Goal: Task Accomplishment & Management: Use online tool/utility

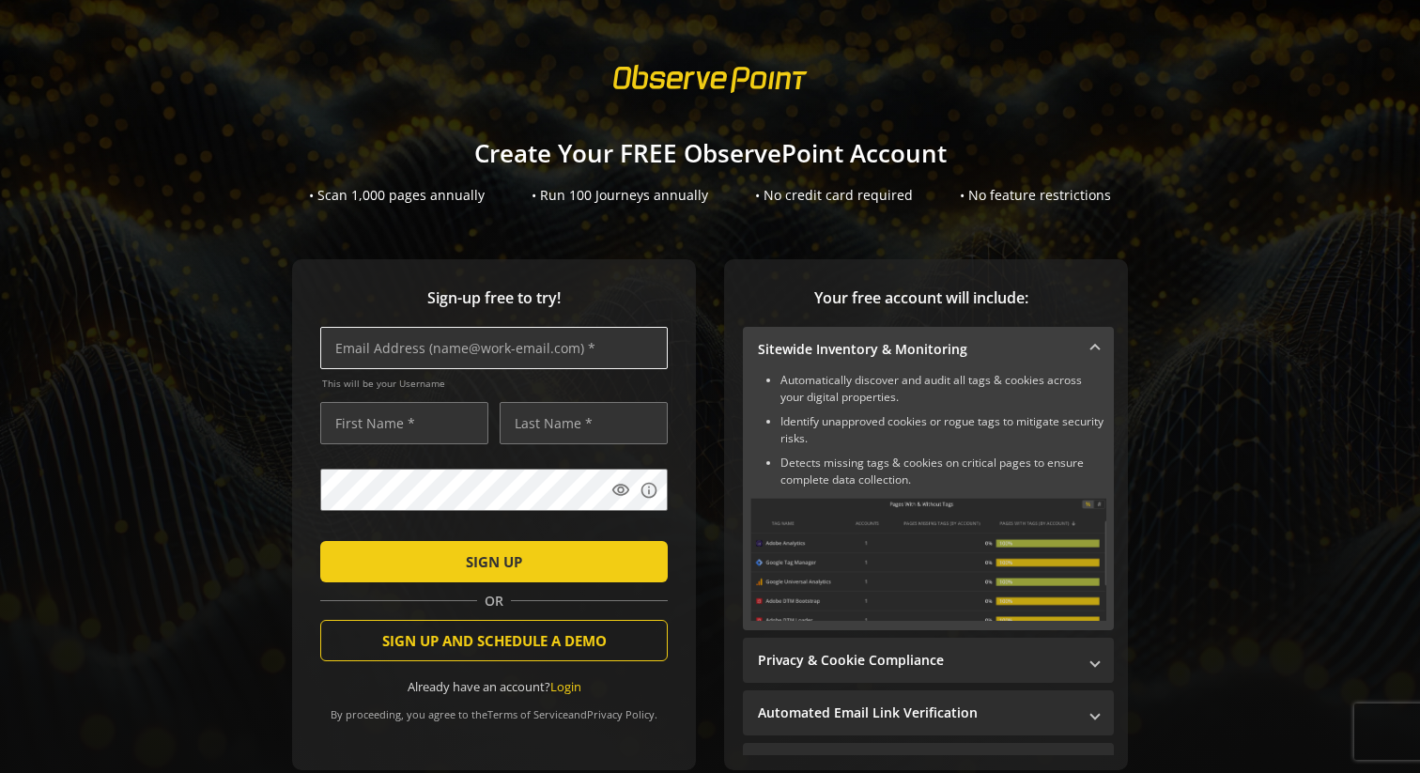
click at [386, 355] on input "text" at bounding box center [493, 348] width 347 height 42
type input "[EMAIL_ADDRESS][DOMAIN_NAME]"
type input "[PERSON_NAME]"
type input "Aggarwal"
click at [432, 585] on form "[EMAIL_ADDRESS][DOMAIN_NAME] This will be your Username [PERSON_NAME] visibilit…" at bounding box center [493, 511] width 347 height 368
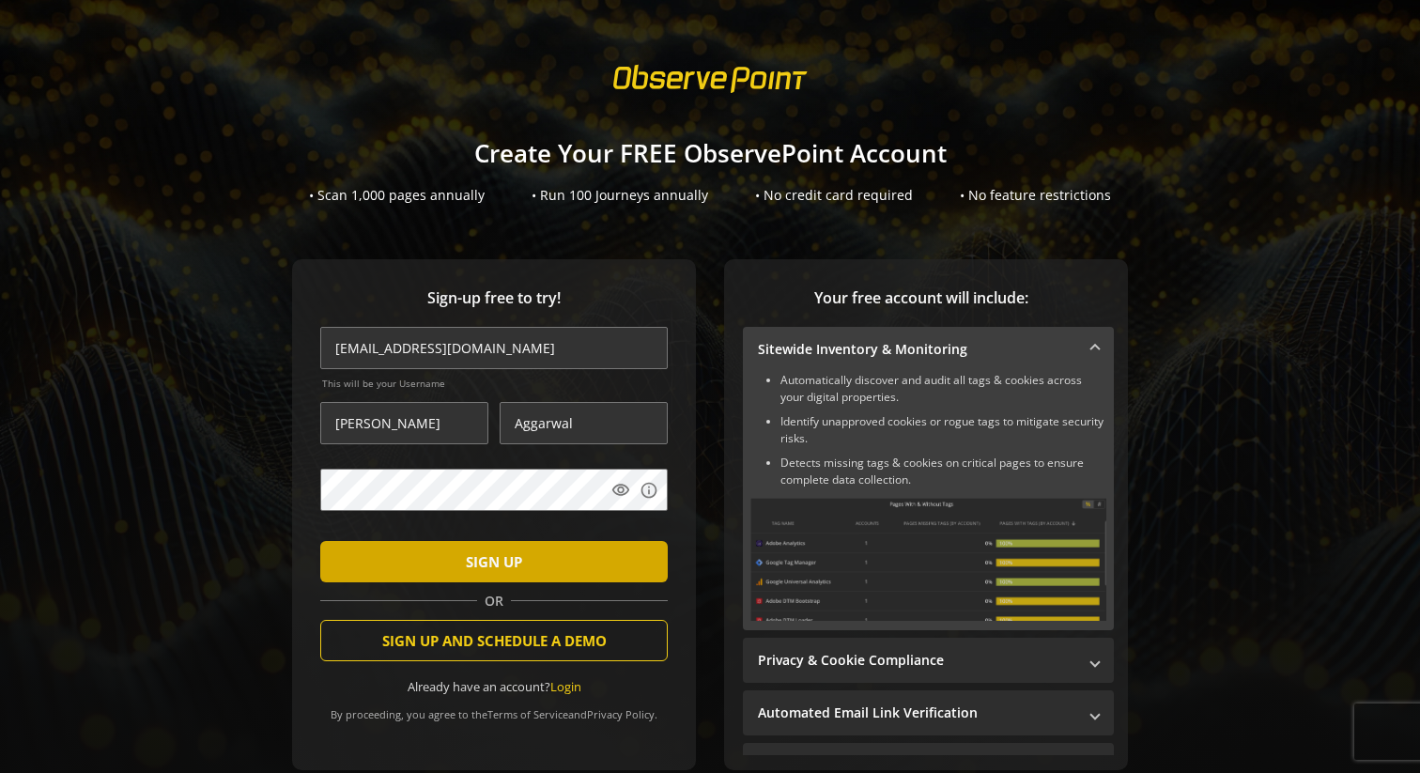
click at [435, 577] on span "submit" at bounding box center [493, 561] width 347 height 45
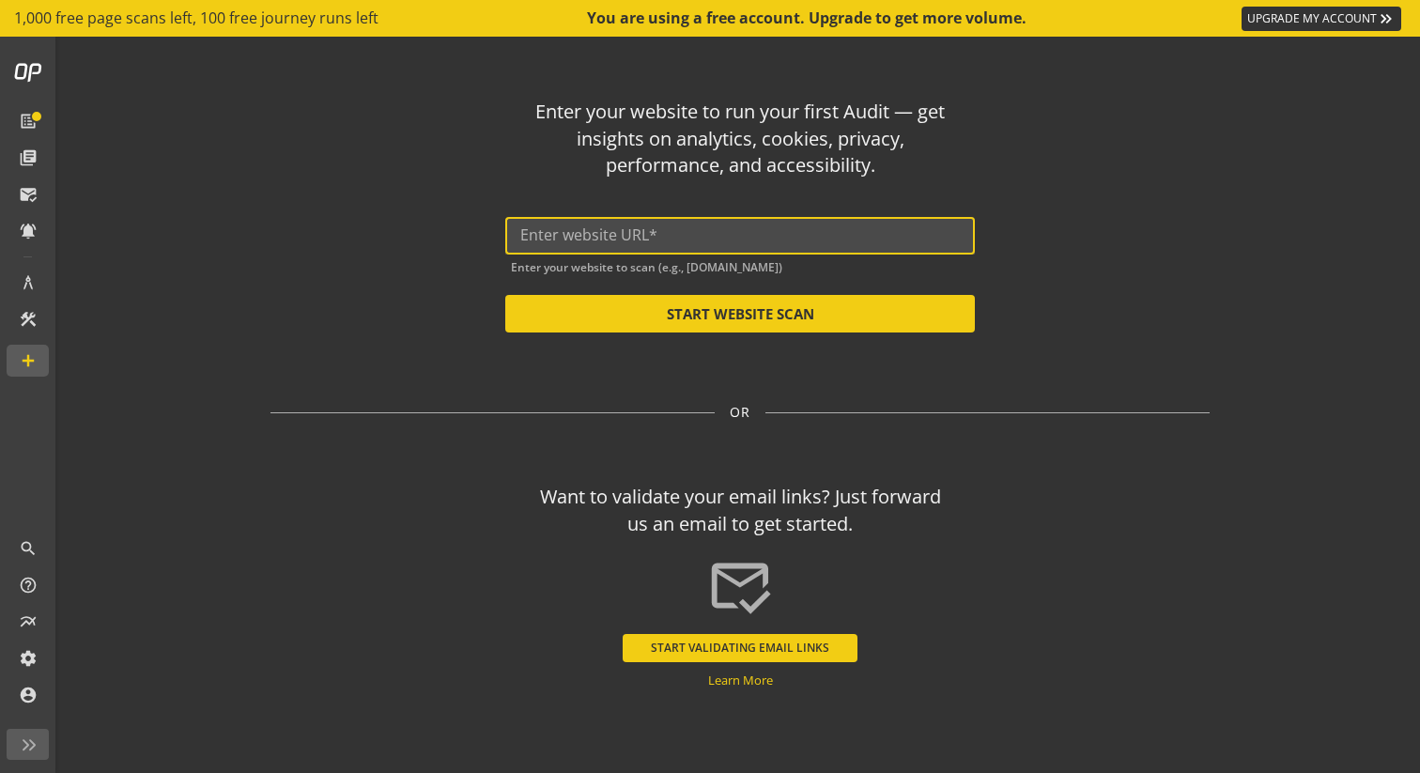
click at [793, 227] on input "text" at bounding box center [739, 235] width 439 height 18
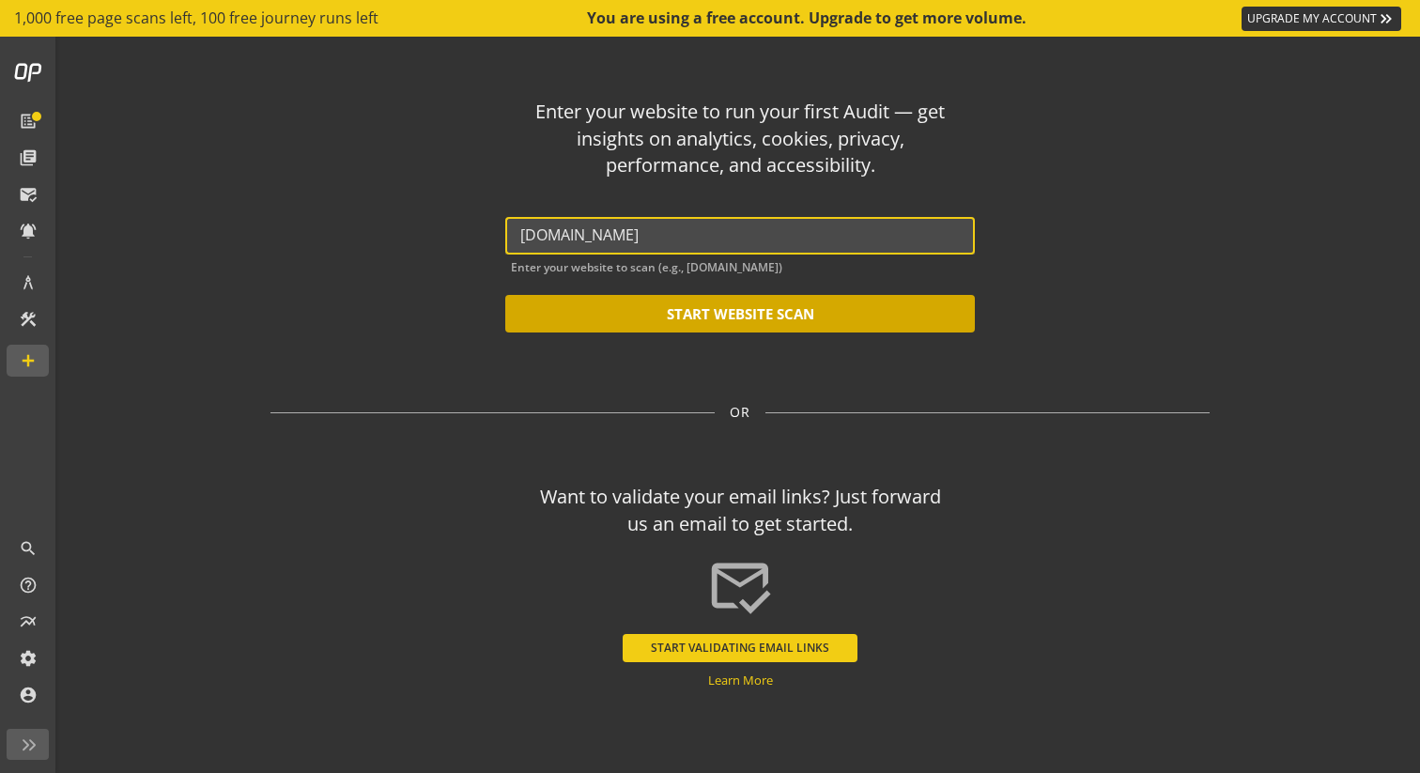
click at [847, 316] on button "START WEBSITE SCAN" at bounding box center [740, 314] width 470 height 38
type input "[URL][DOMAIN_NAME]"
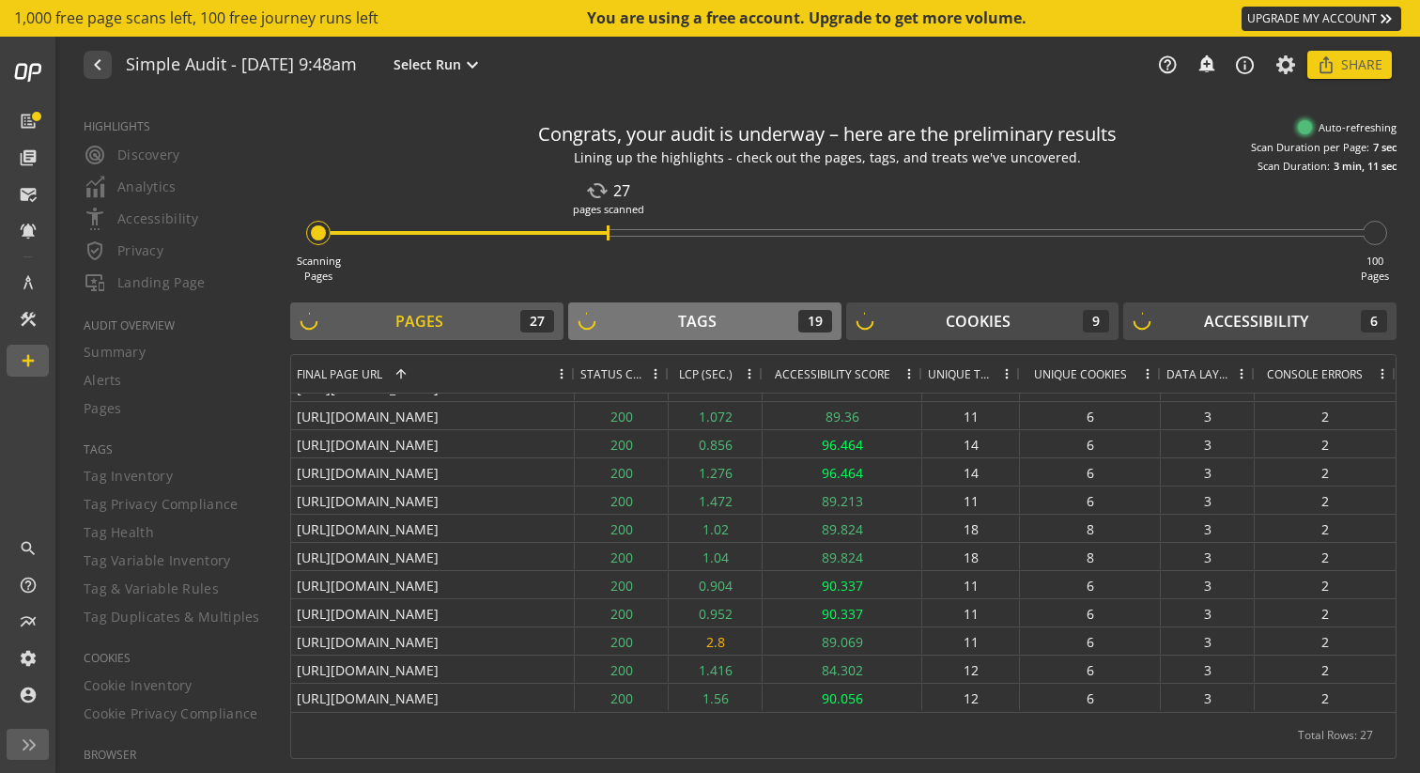
click at [732, 319] on div "Tags 19" at bounding box center [704, 321] width 254 height 23
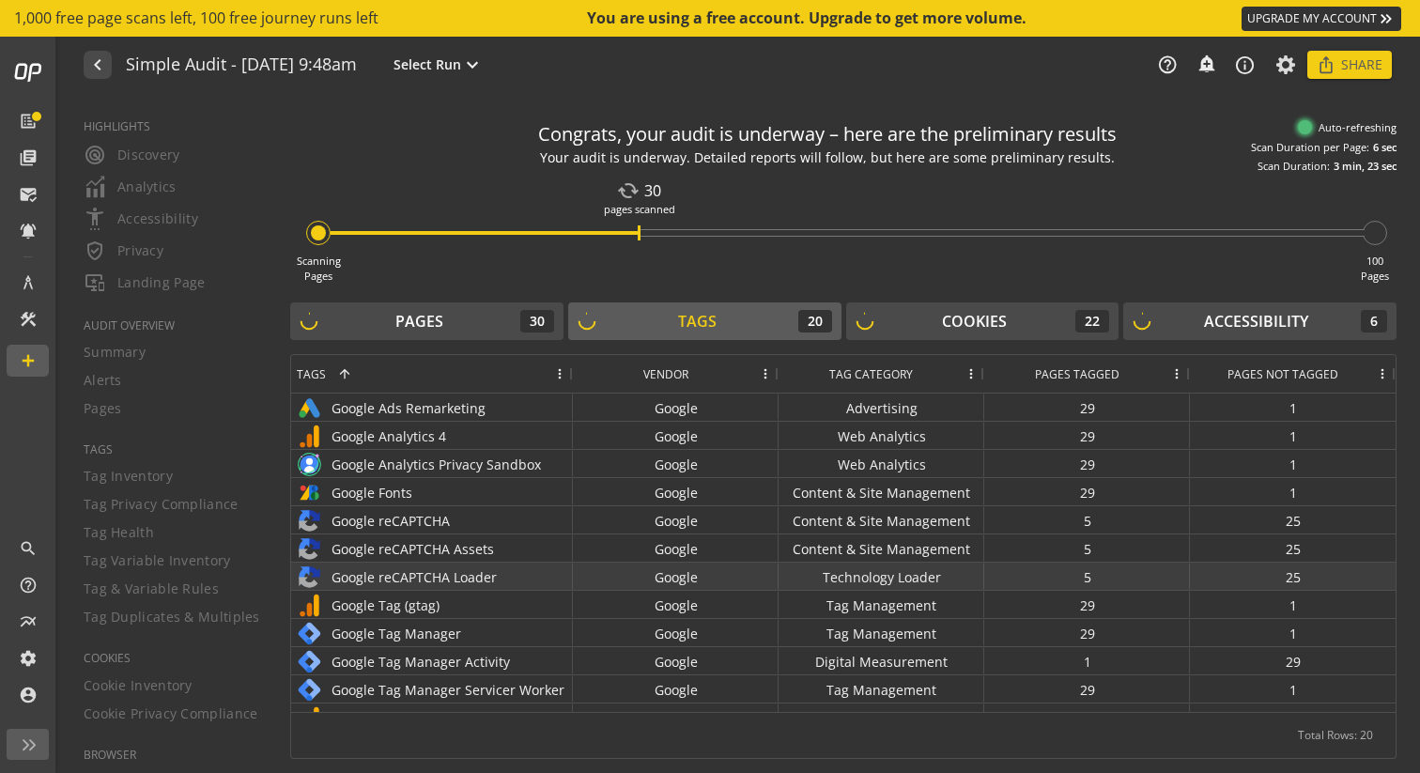
scroll to position [173, 0]
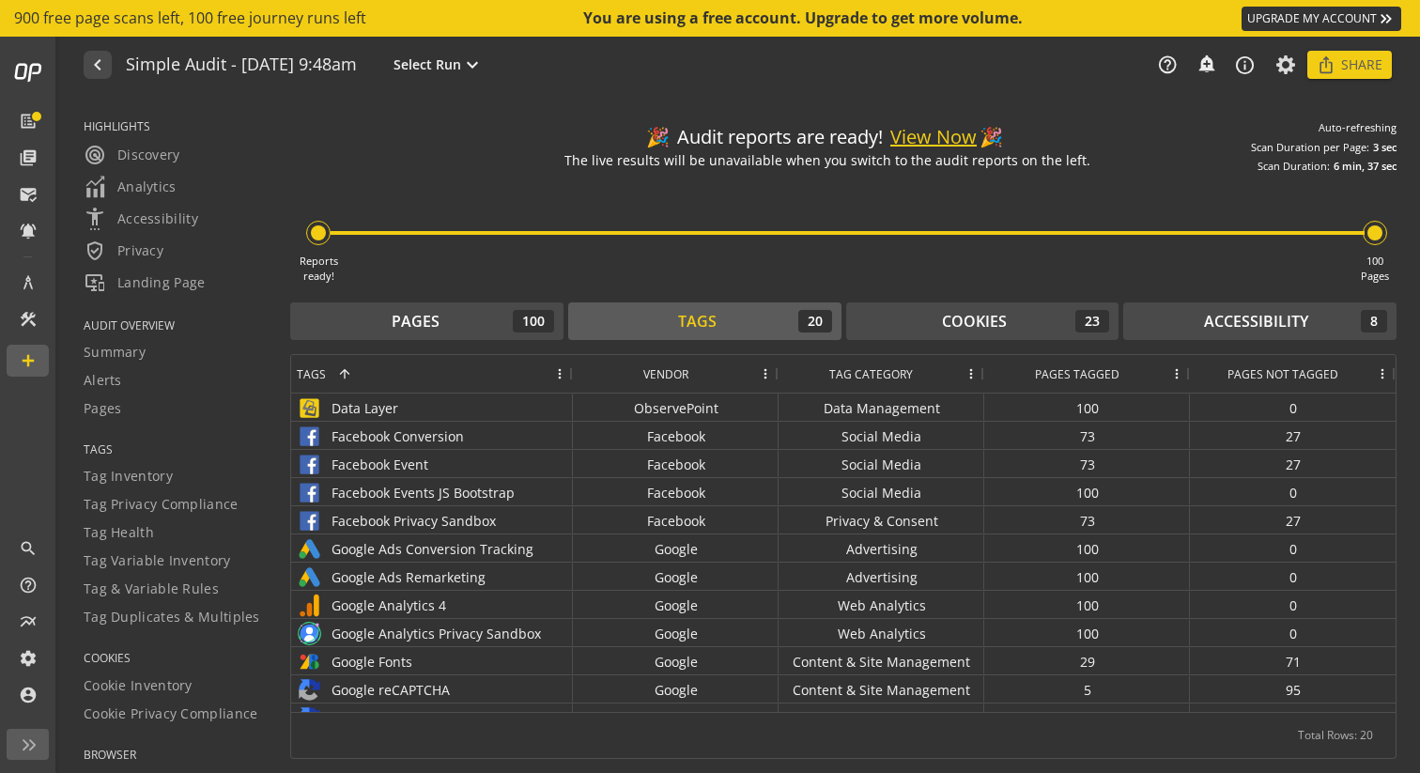
click at [937, 134] on button "View Now" at bounding box center [933, 137] width 86 height 27
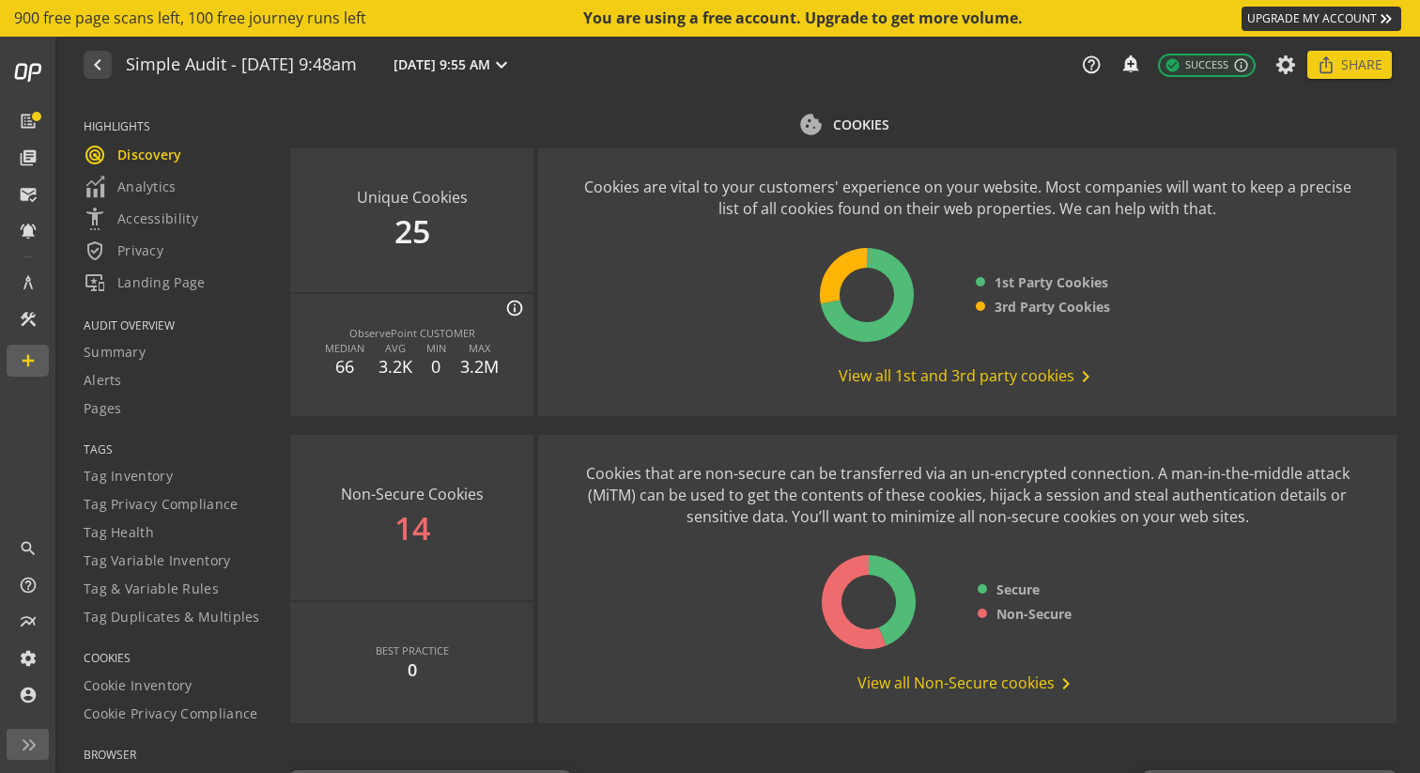
scroll to position [2402, 0]
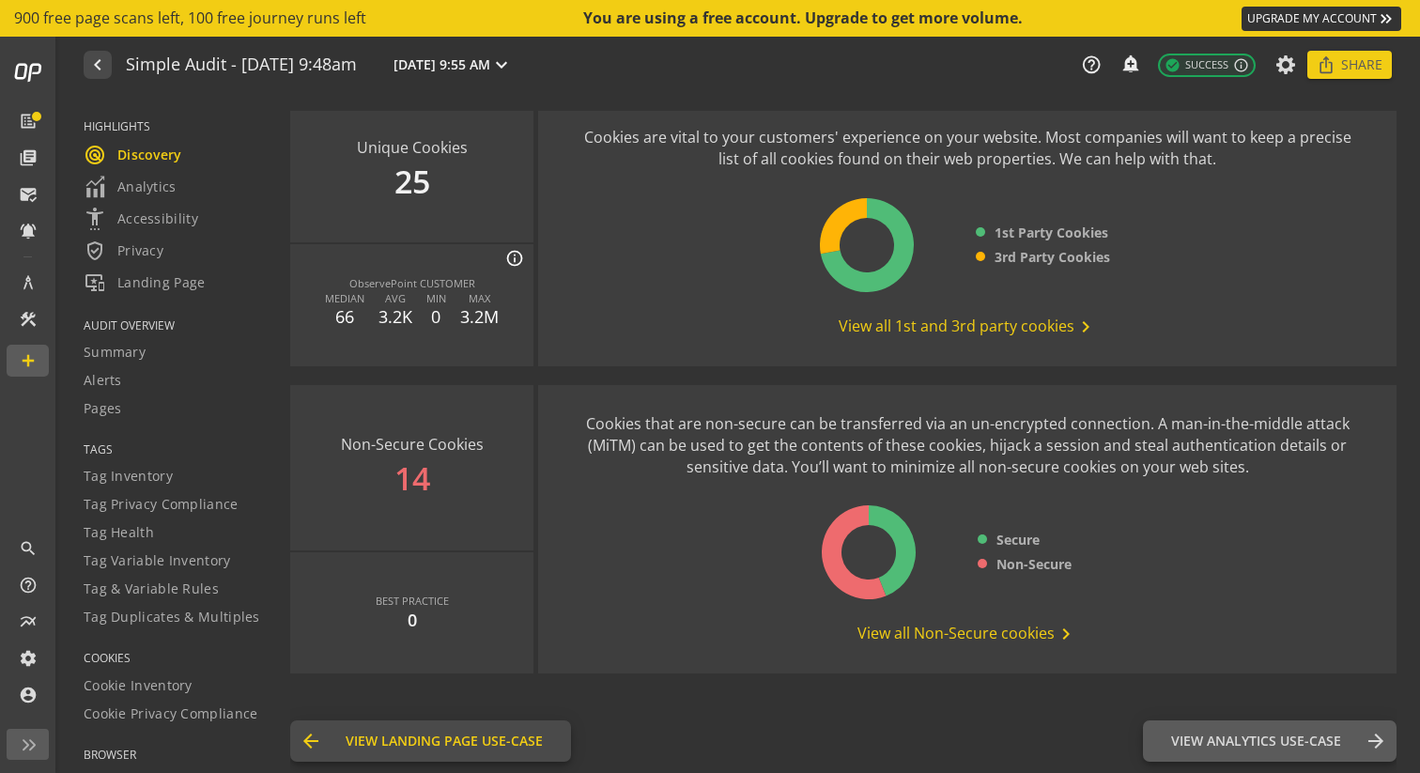
click at [450, 753] on button "arrow_back View Landing Page Use-Case Landing Page" at bounding box center [430, 740] width 281 height 41
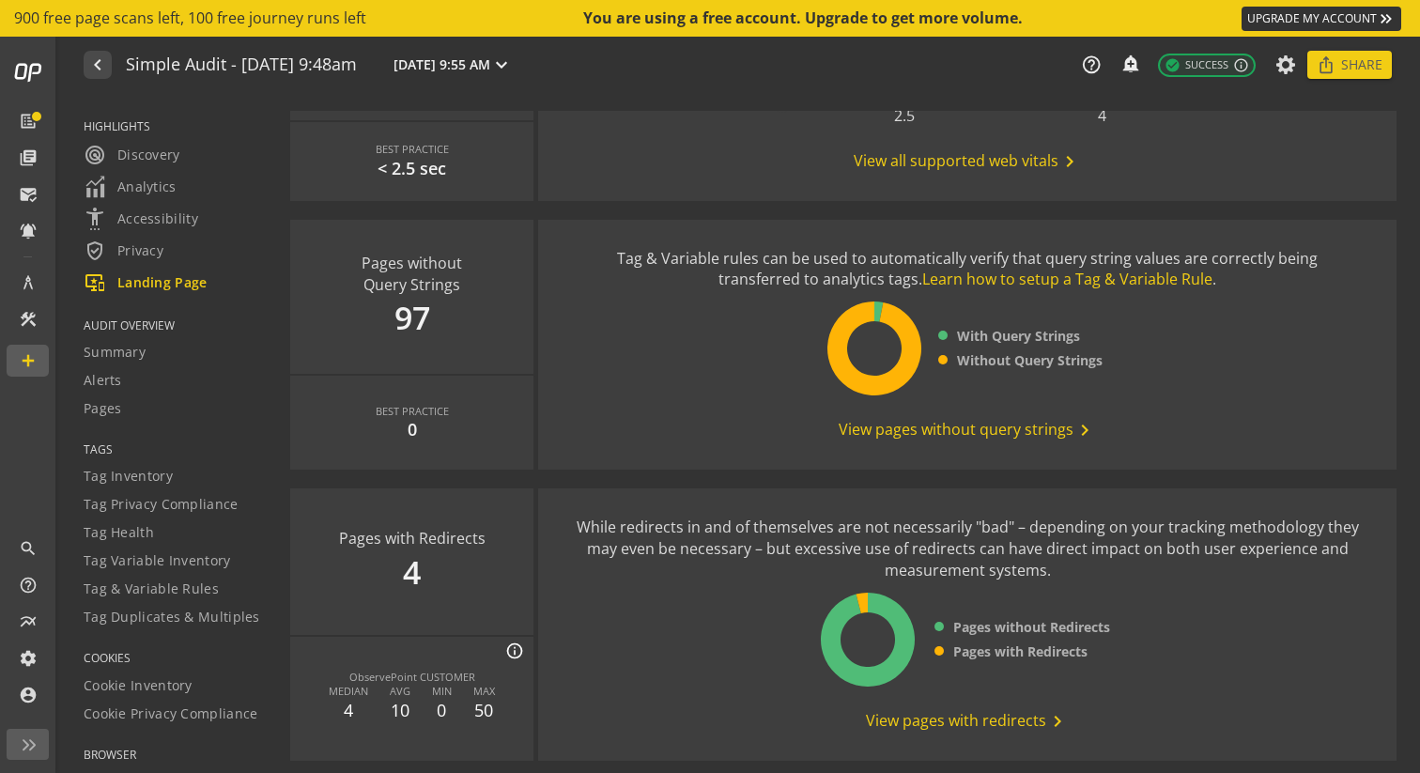
scroll to position [1002, 0]
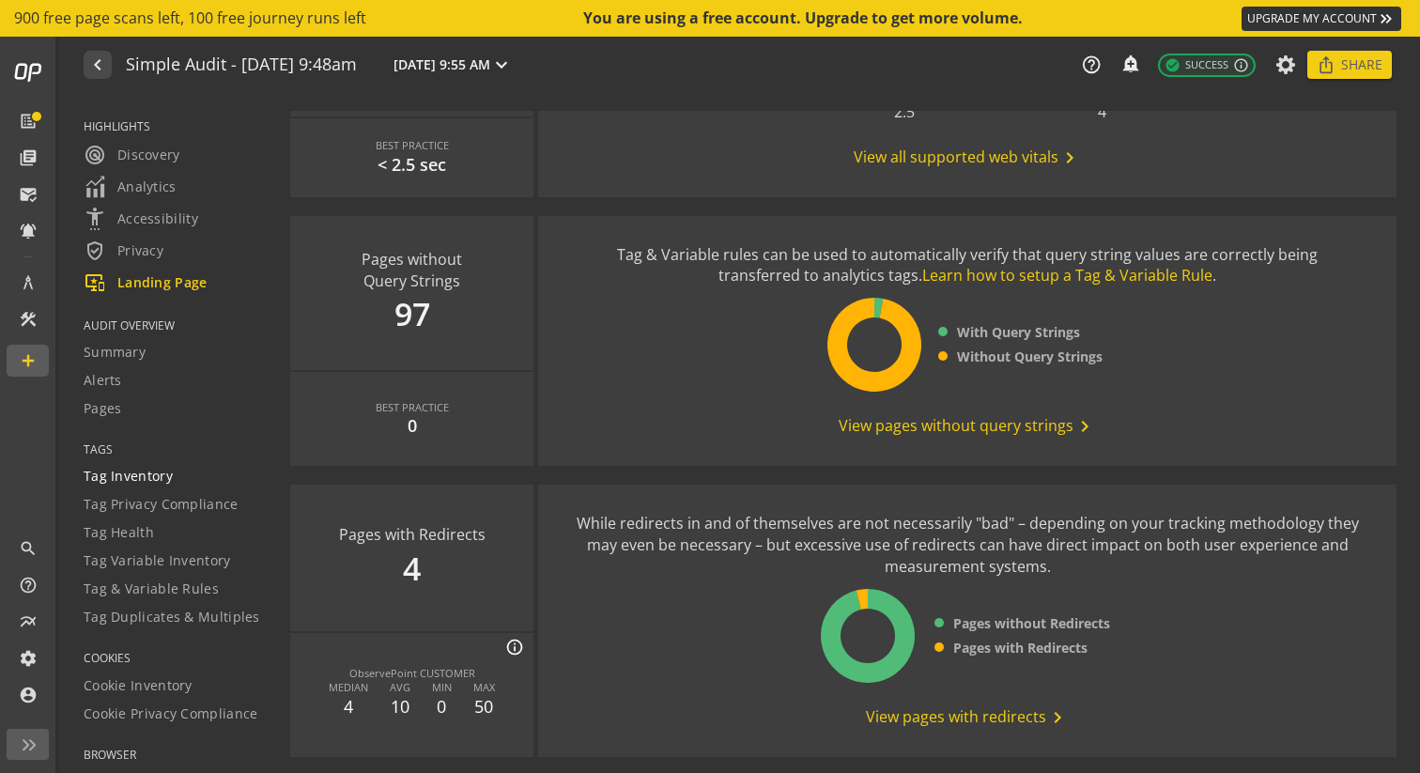
click at [129, 480] on span "Tag Inventory" at bounding box center [128, 476] width 89 height 19
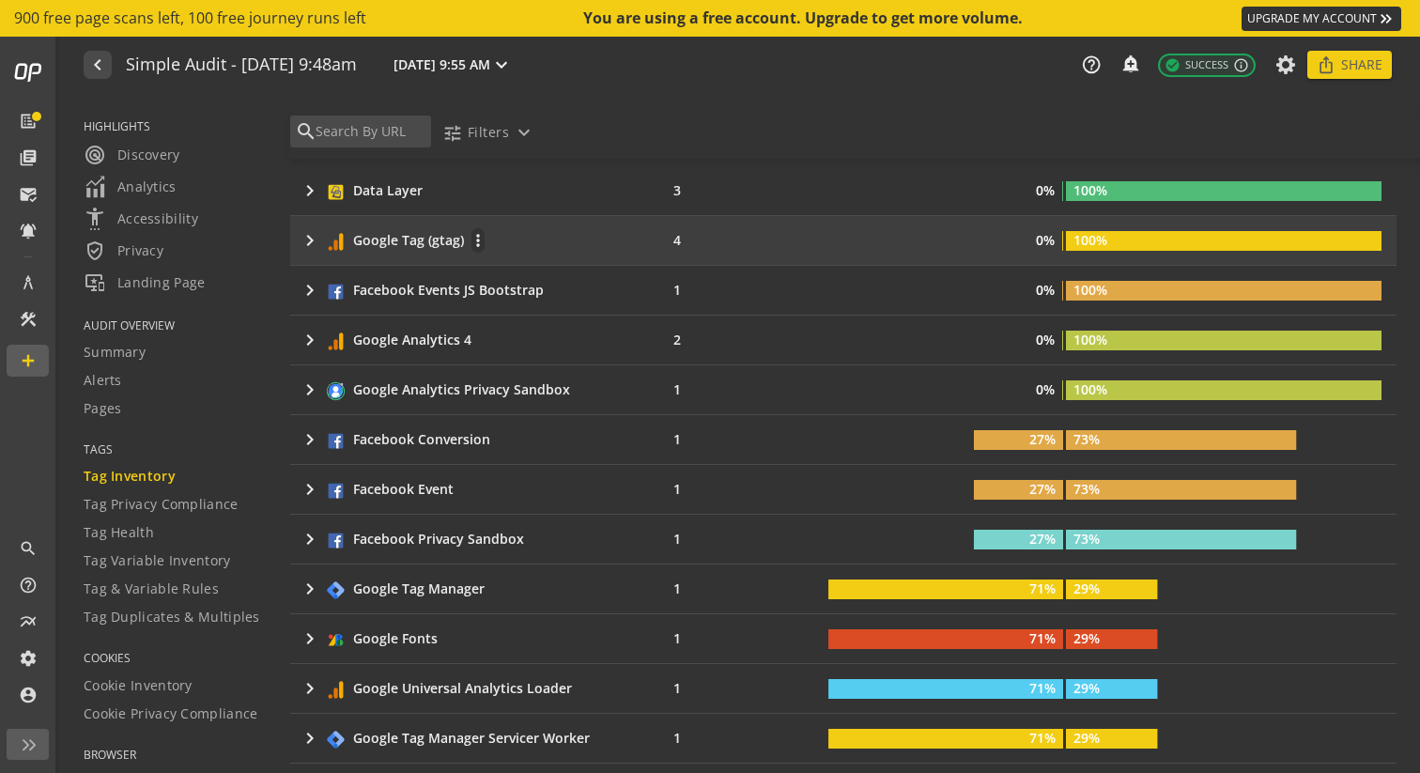
scroll to position [520, 0]
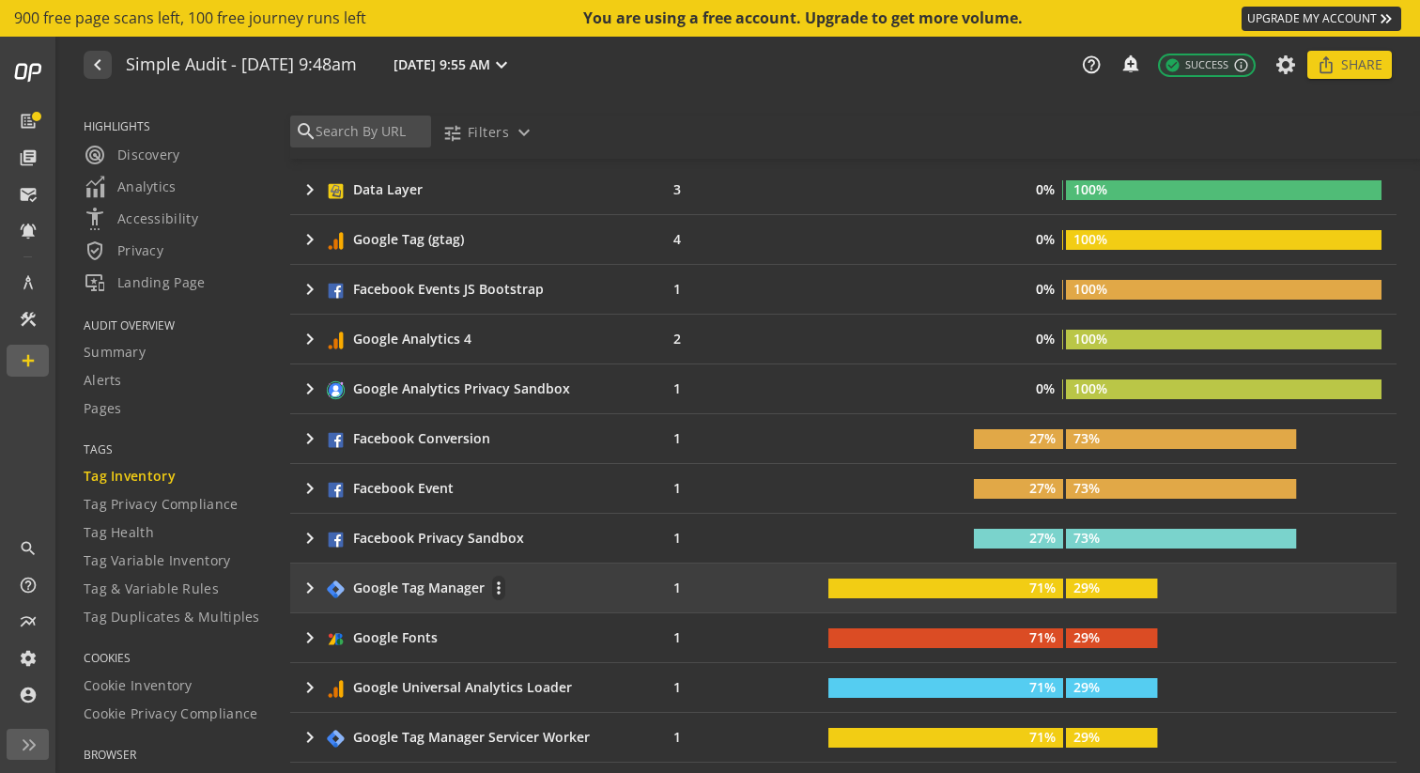
click at [316, 593] on mat-icon "keyboard_arrow_right" at bounding box center [310, 588] width 23 height 23
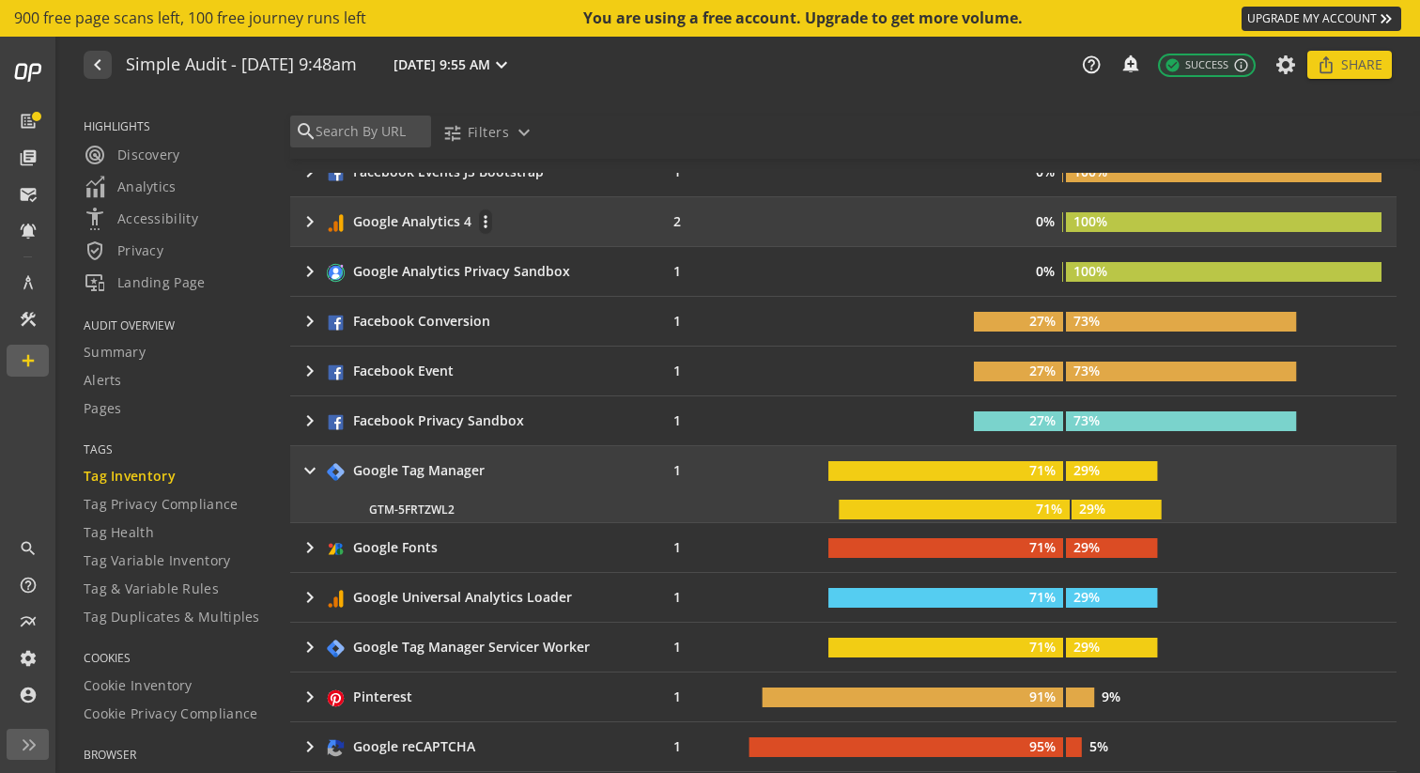
scroll to position [639, 0]
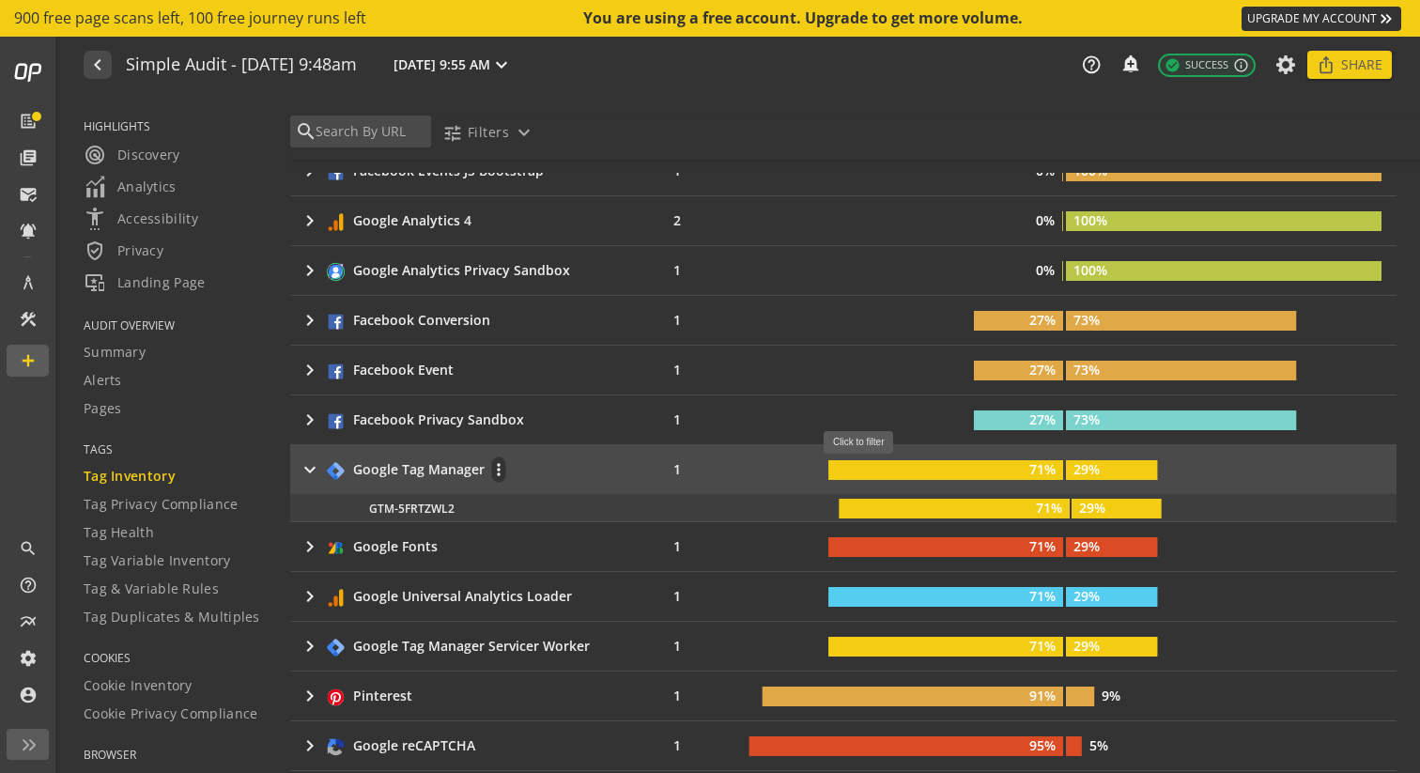
click at [866, 464] on rect at bounding box center [945, 470] width 235 height 20
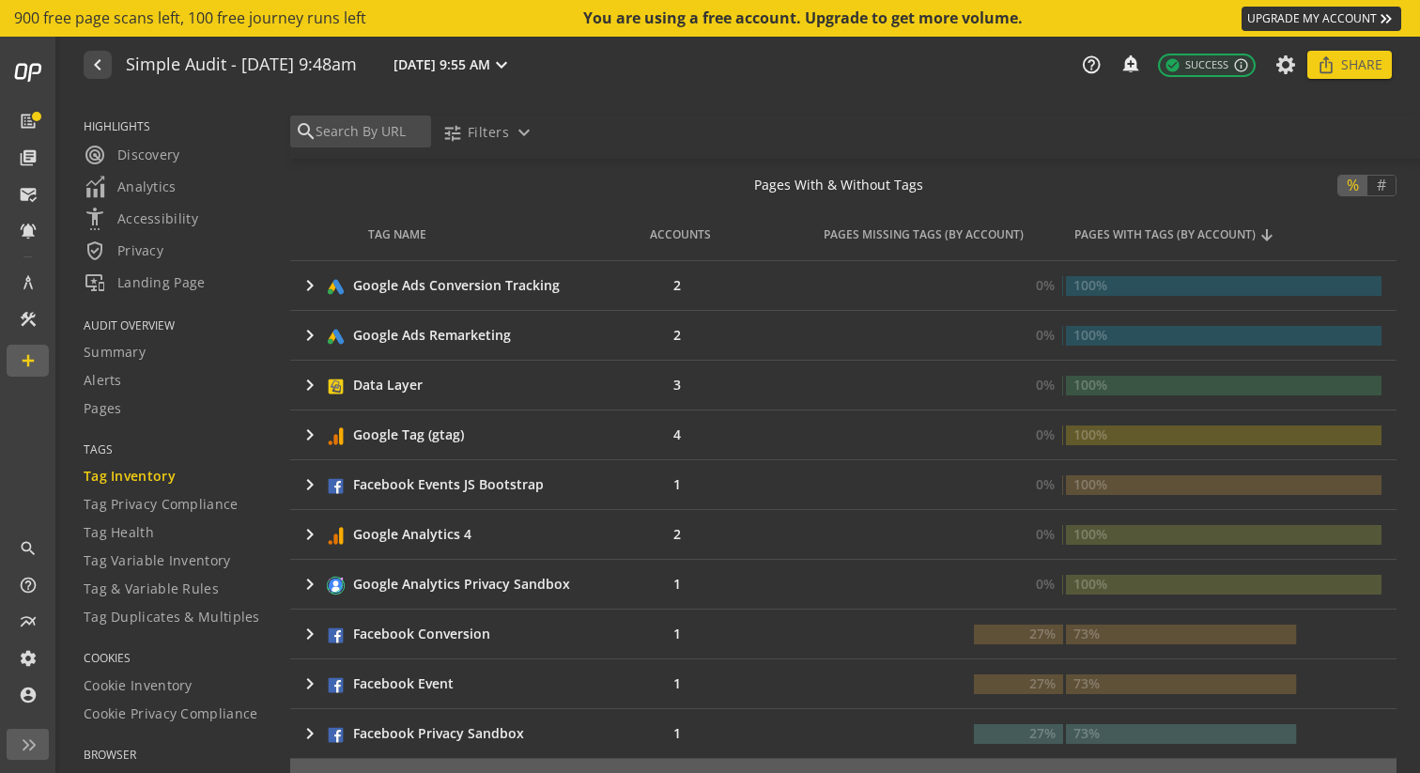
scroll to position [263, 0]
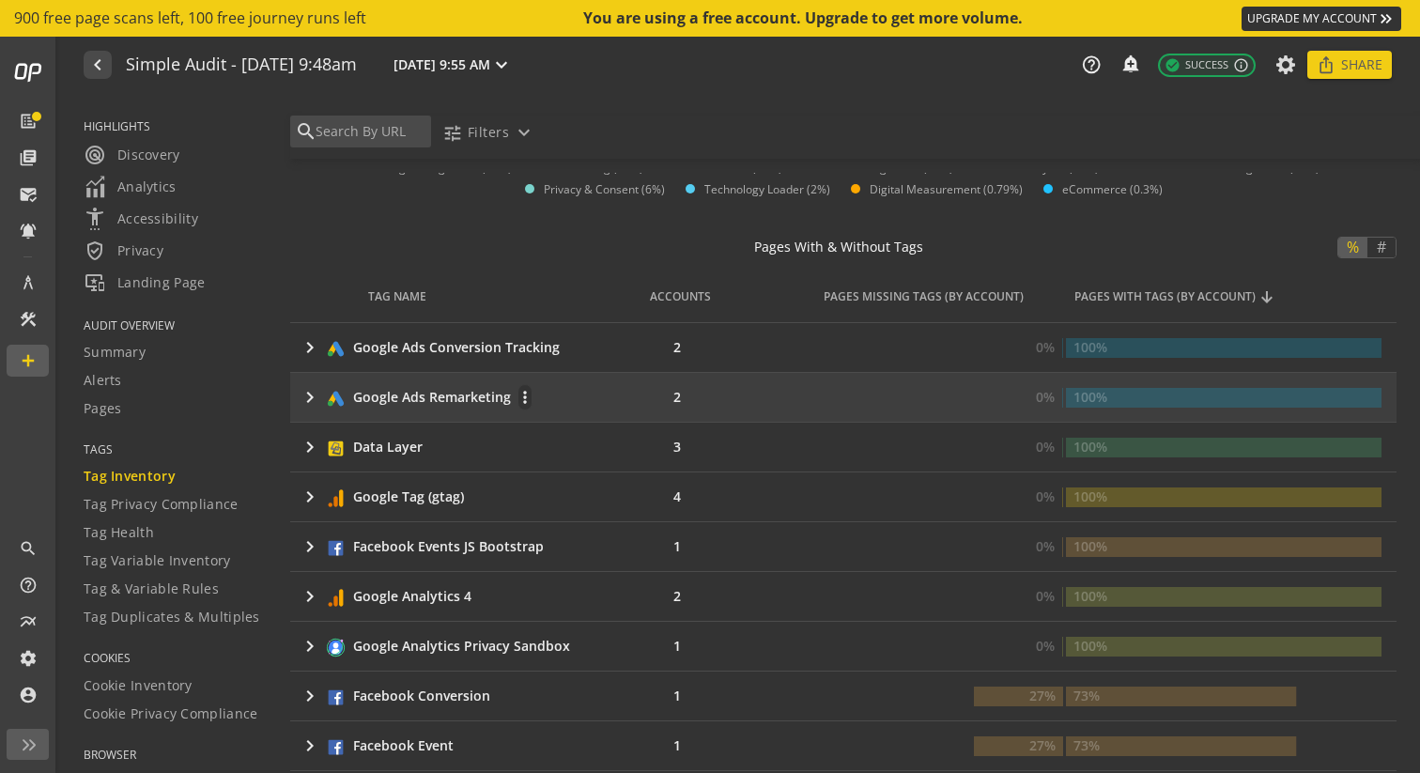
click at [317, 402] on mat-icon "keyboard_arrow_right" at bounding box center [310, 397] width 23 height 23
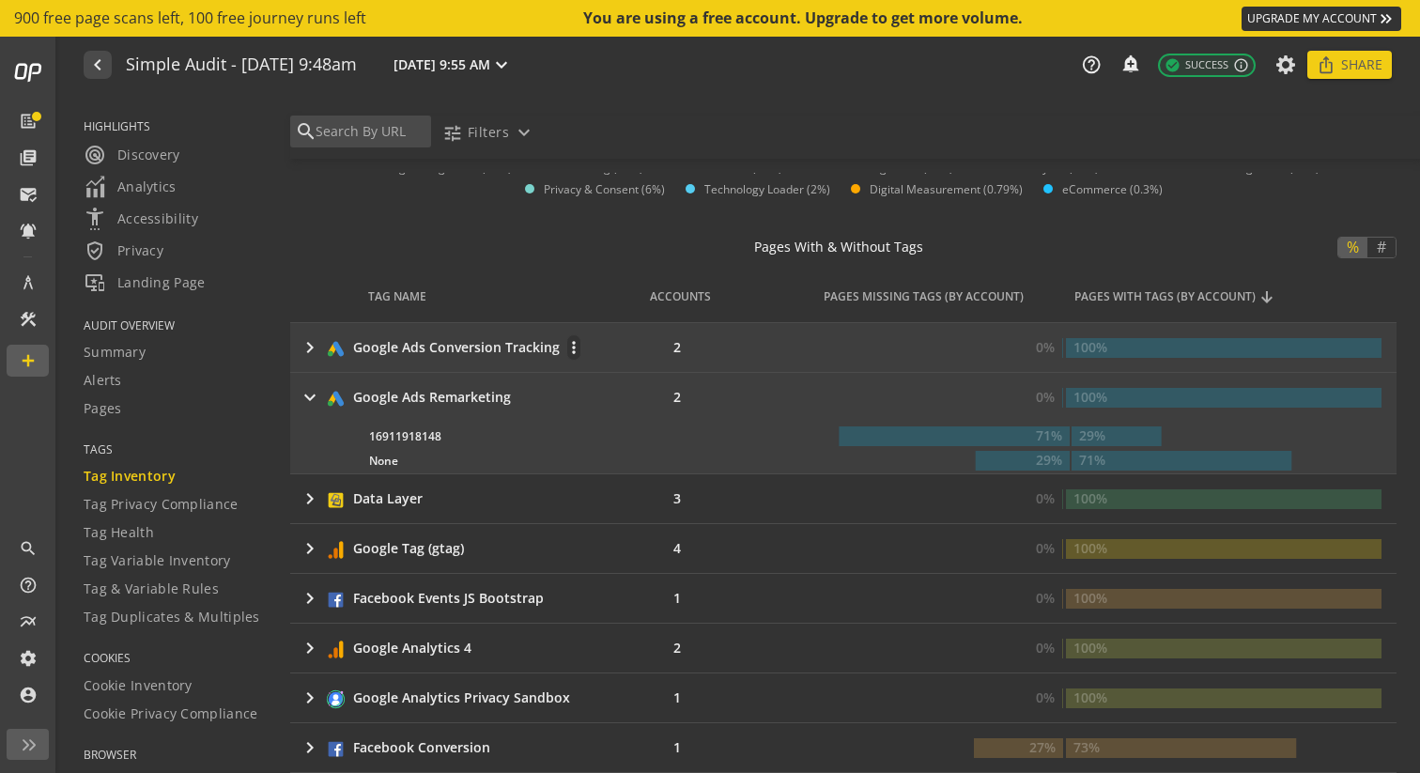
click at [308, 342] on mat-icon "keyboard_arrow_right" at bounding box center [310, 347] width 23 height 23
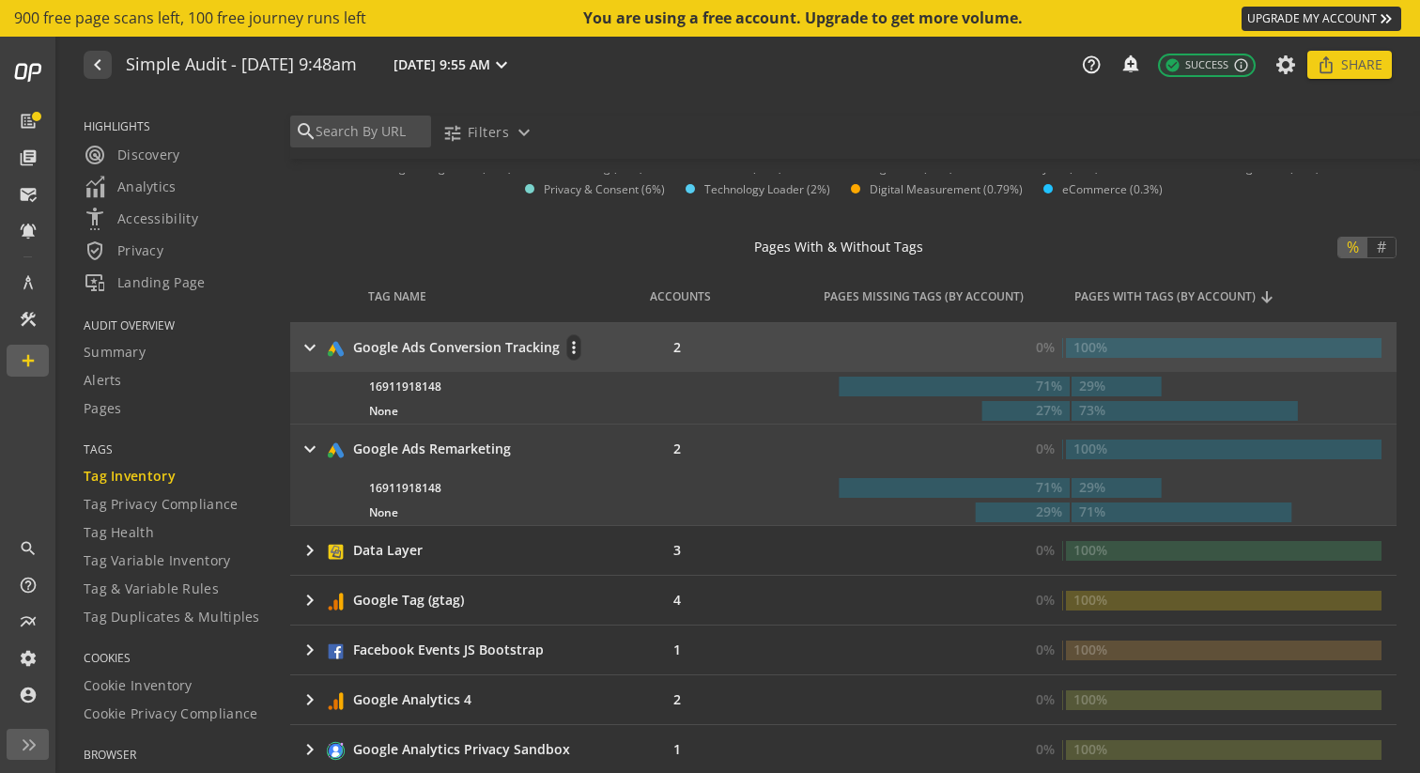
click at [308, 342] on mat-icon "keyboard_arrow_right" at bounding box center [310, 347] width 23 height 23
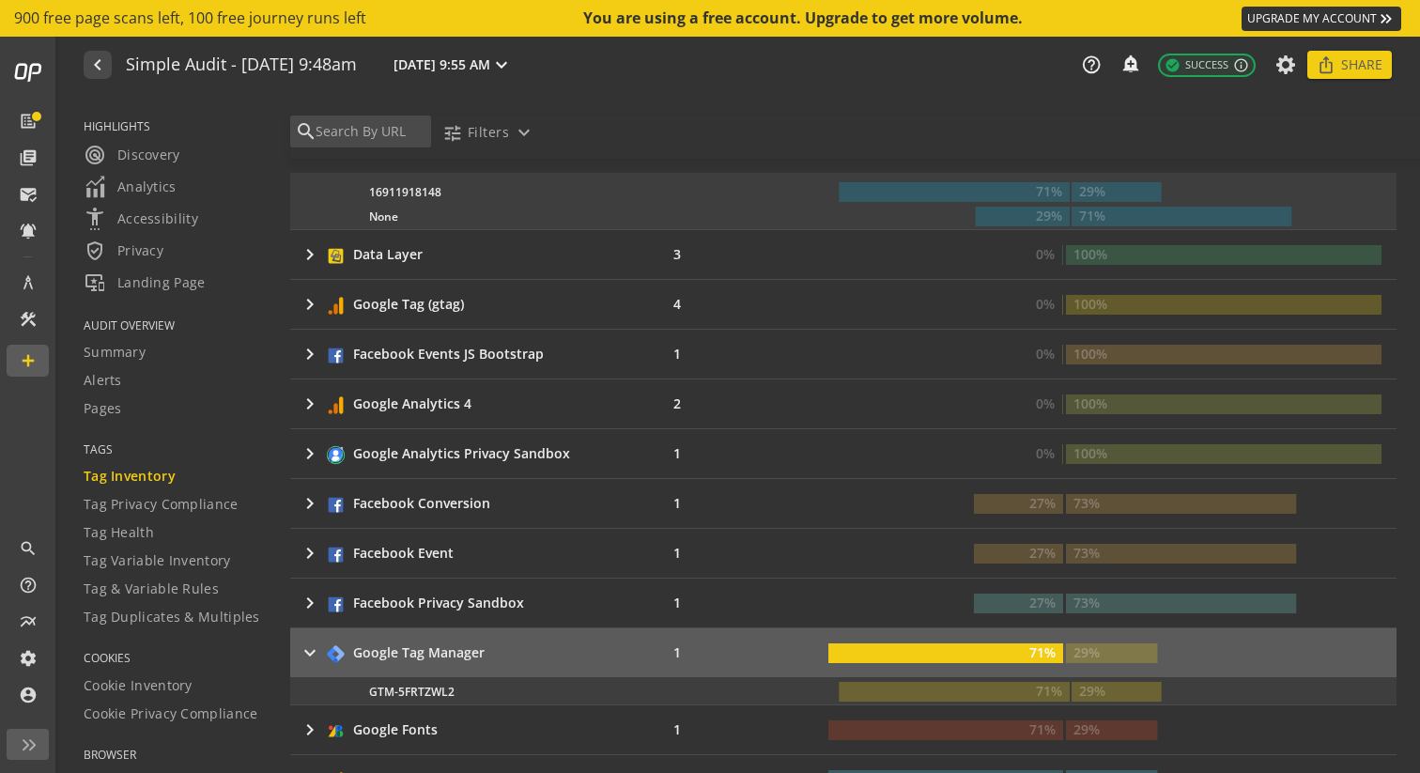
scroll to position [515, 0]
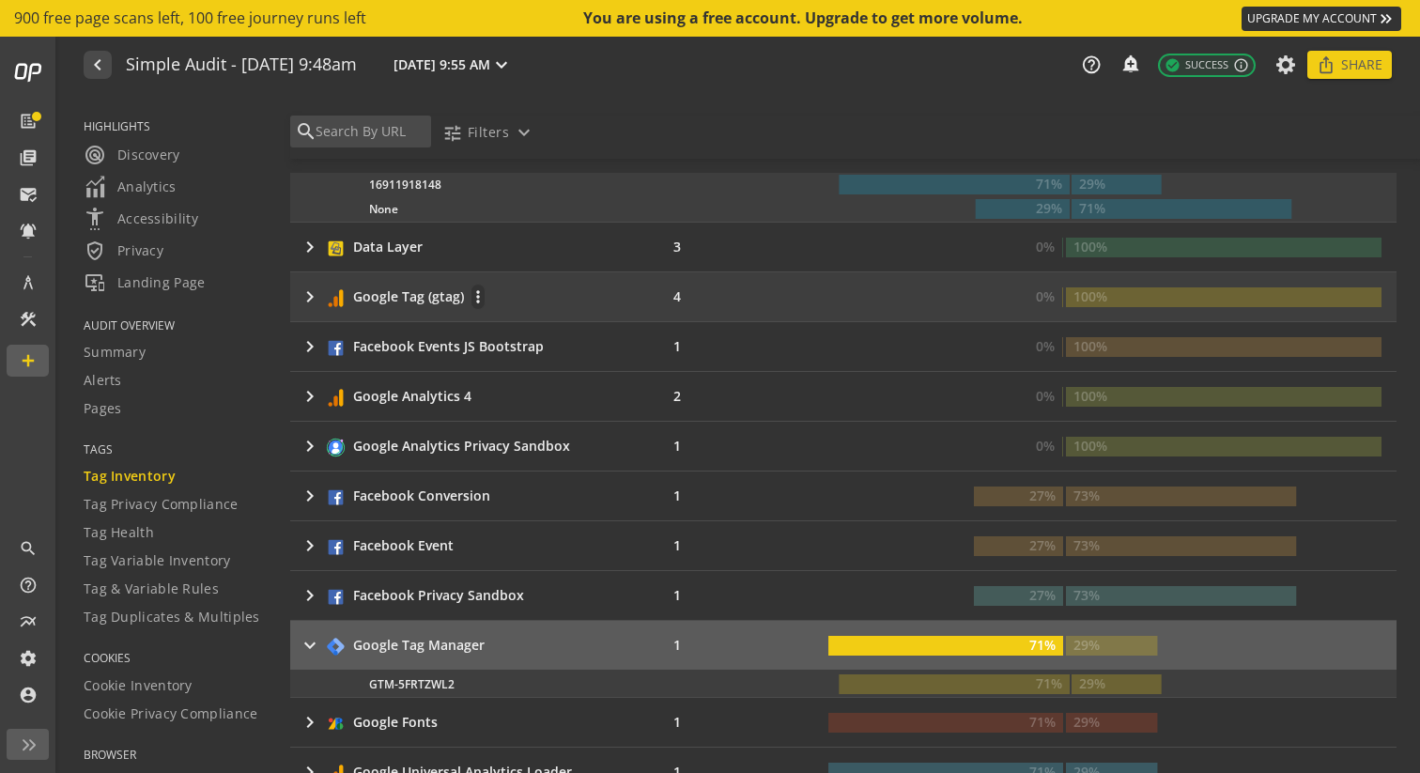
click at [312, 304] on mat-icon "keyboard_arrow_right" at bounding box center [310, 296] width 23 height 23
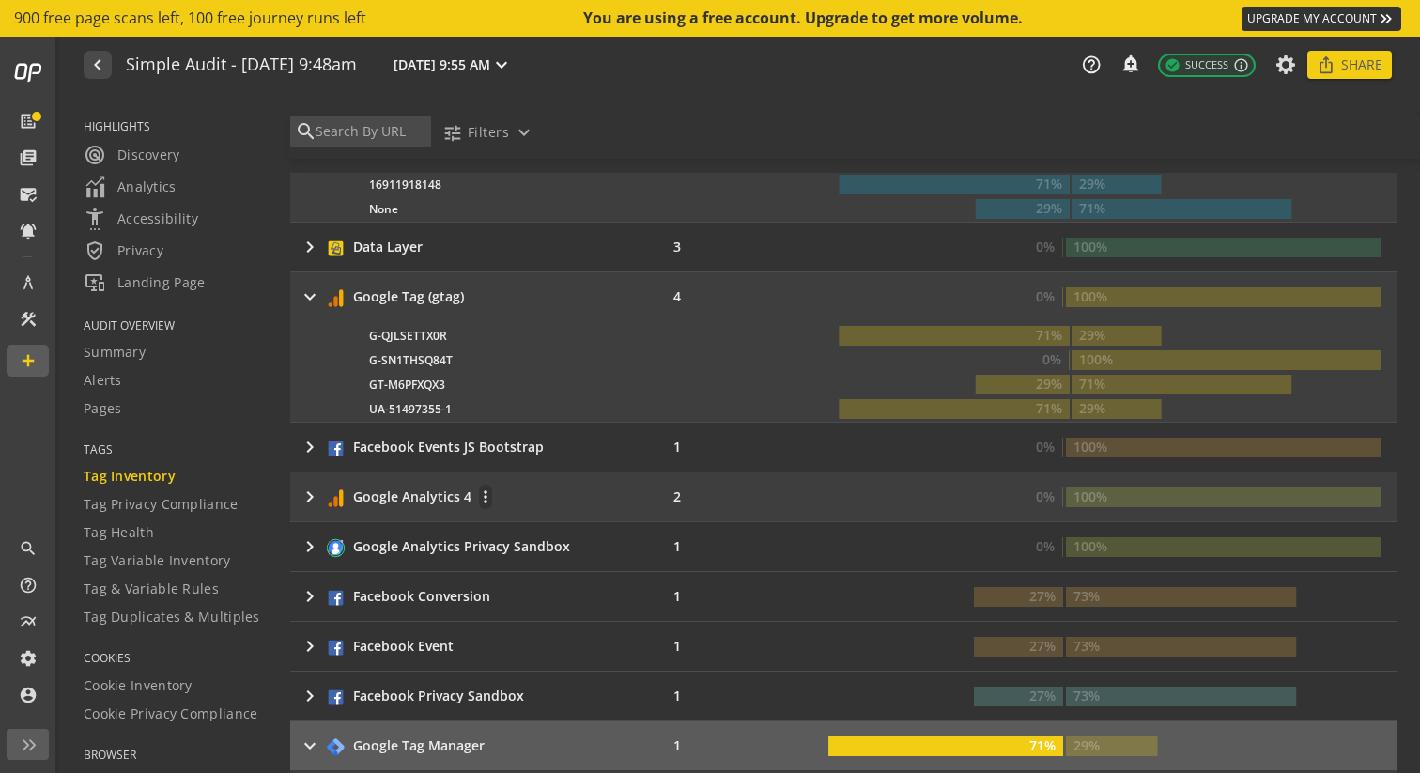
click at [313, 501] on mat-icon "keyboard_arrow_right" at bounding box center [310, 496] width 23 height 23
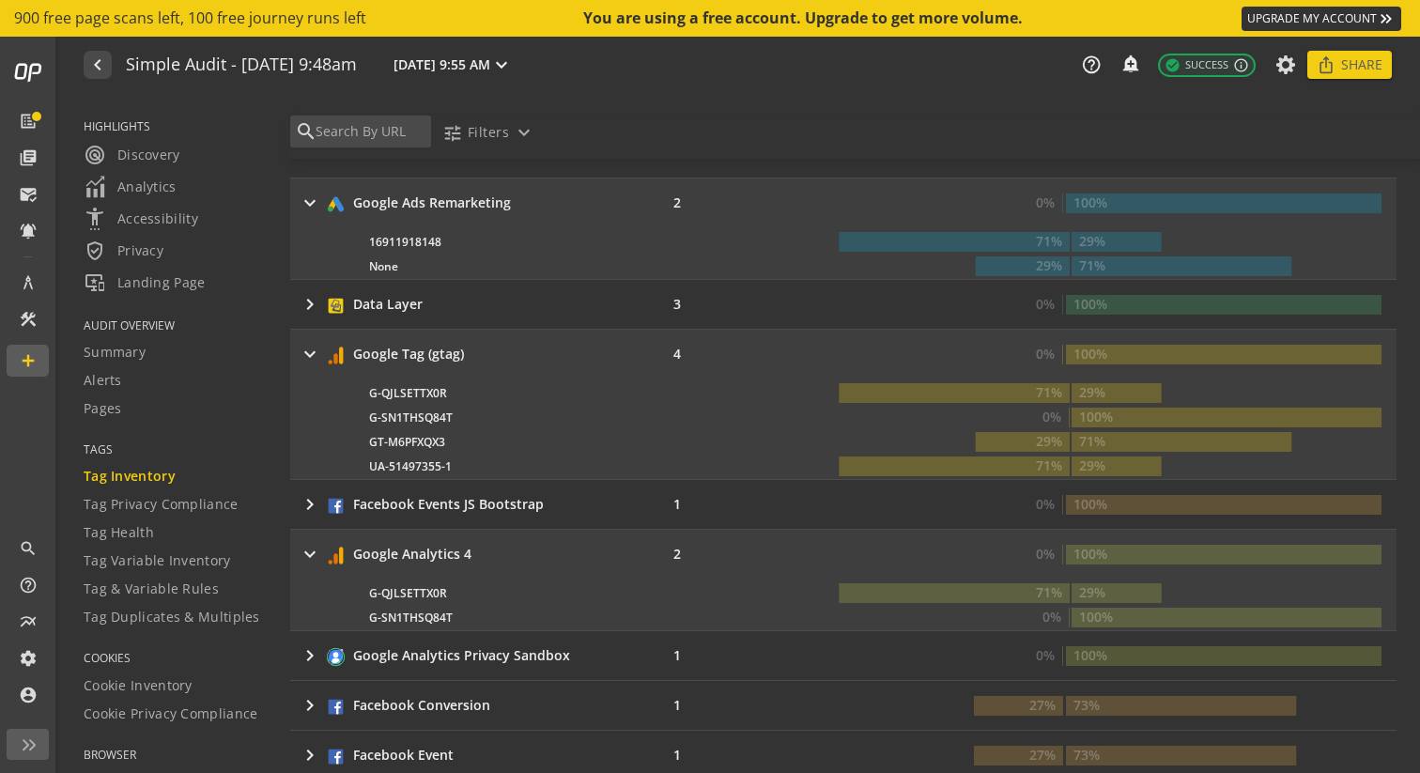
scroll to position [0, 0]
